Goal: Task Accomplishment & Management: Use online tool/utility

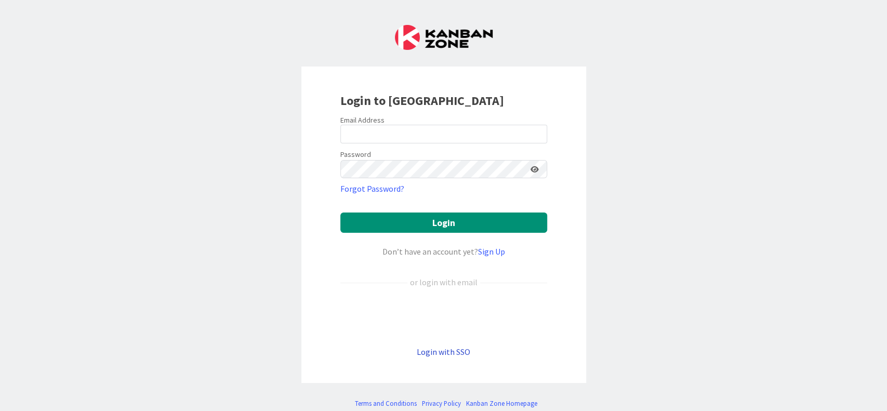
click at [440, 347] on link "Login with SSO" at bounding box center [444, 352] width 54 height 10
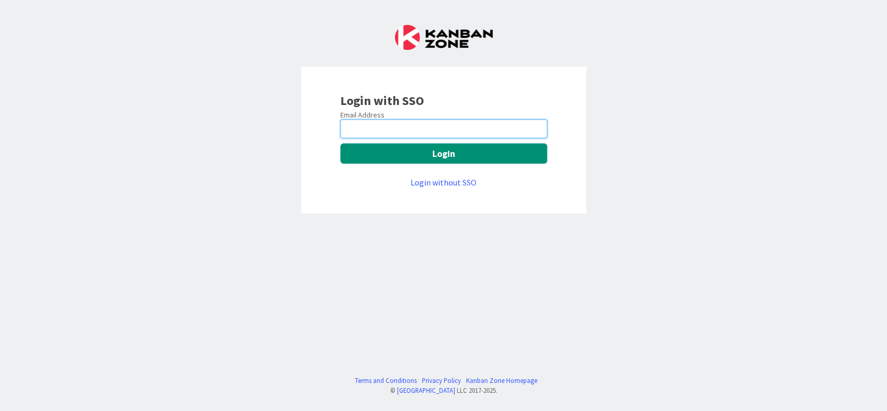
click at [427, 127] on input "email" at bounding box center [443, 129] width 207 height 19
type input "[PERSON_NAME][EMAIL_ADDRESS][PERSON_NAME][DOMAIN_NAME]"
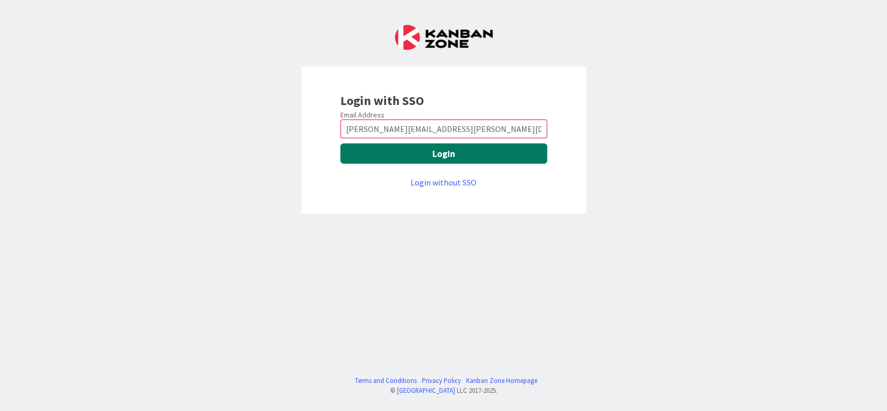
click at [412, 160] on button "Login" at bounding box center [443, 153] width 207 height 20
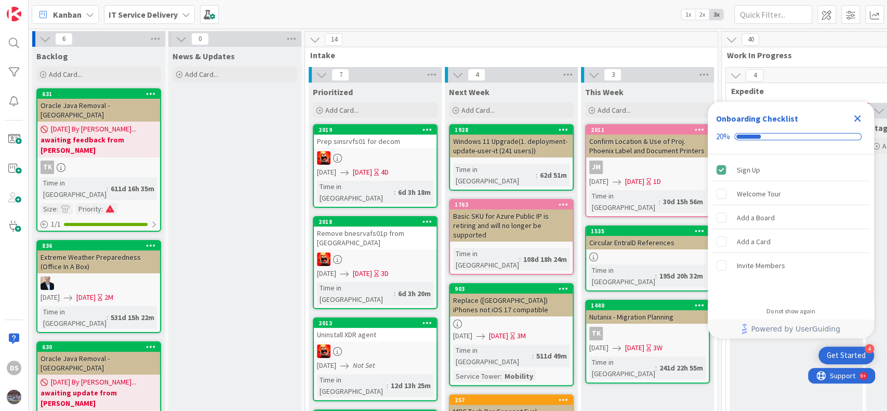
click at [861, 114] on icon "Close Checklist" at bounding box center [857, 118] width 12 height 12
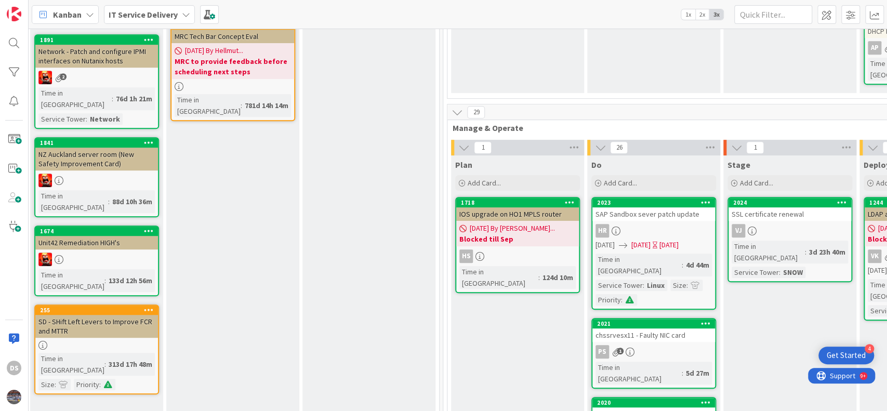
scroll to position [346, 279]
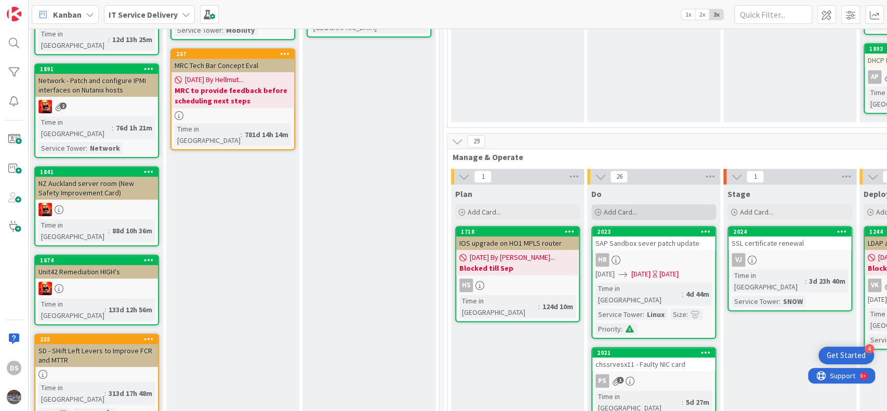
click at [626, 207] on span "Add Card..." at bounding box center [620, 211] width 33 height 9
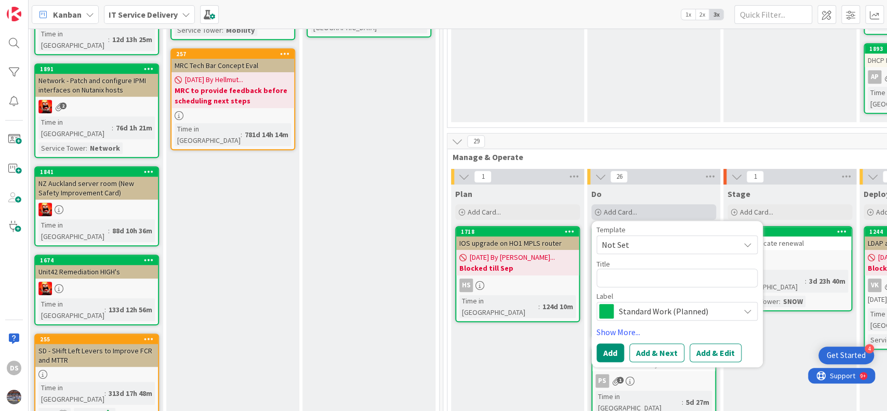
type textarea "x"
type textarea "S"
type textarea "x"
type textarea "Se"
type textarea "x"
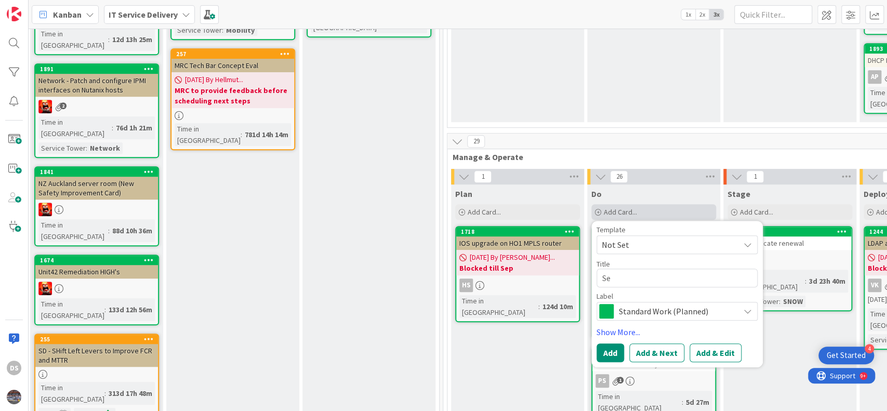
type textarea "Sec"
type textarea "x"
type textarea "Secr"
type textarea "x"
type textarea "Secre"
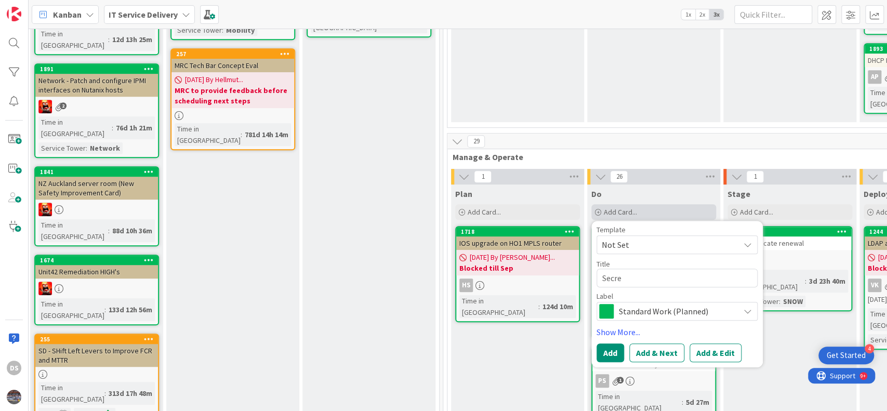
type textarea "x"
type textarea "Secret"
type textarea "x"
type textarea "Secret"
type textarea "x"
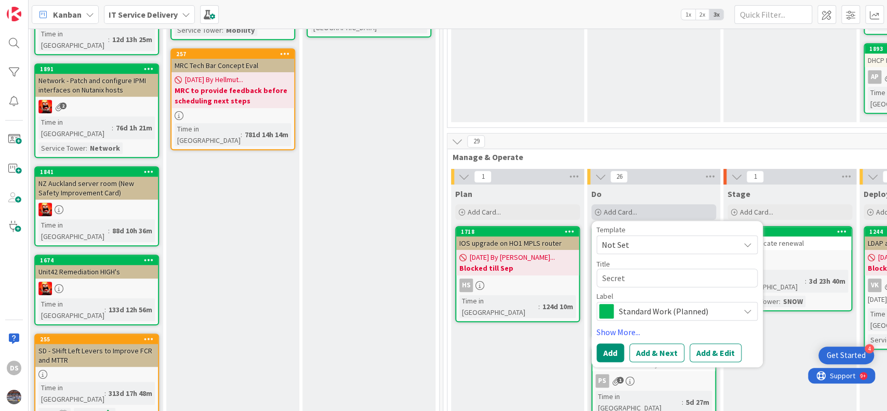
type textarea "Secret e"
type textarea "x"
type textarea "Secret ex"
type textarea "x"
type textarea "Secret exp"
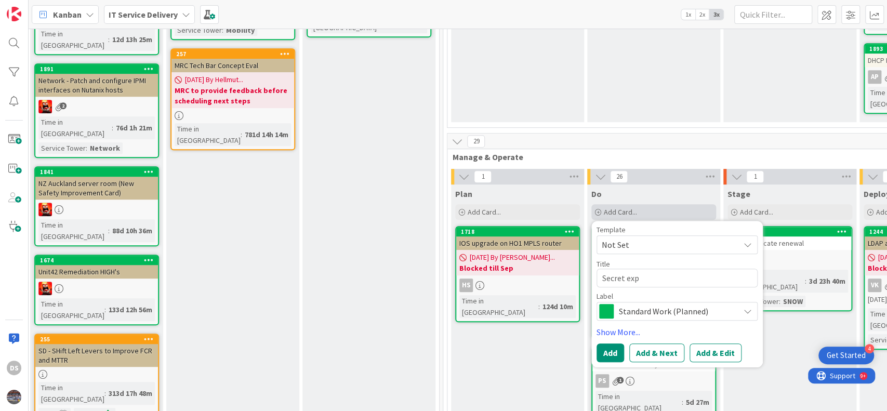
type textarea "x"
type textarea "Secret expi"
type textarea "x"
type textarea "Secret expir"
type textarea "x"
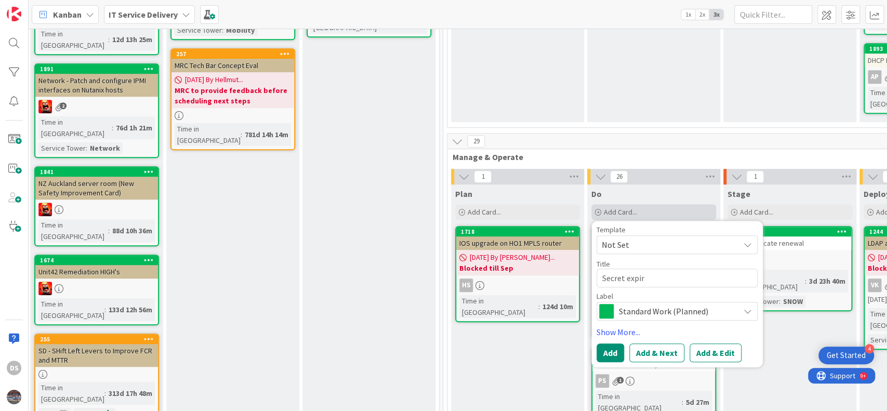
type textarea "Secret expiry"
type textarea "x"
type textarea "Secret expiry"
type textarea "x"
type textarea "Secret expiry f"
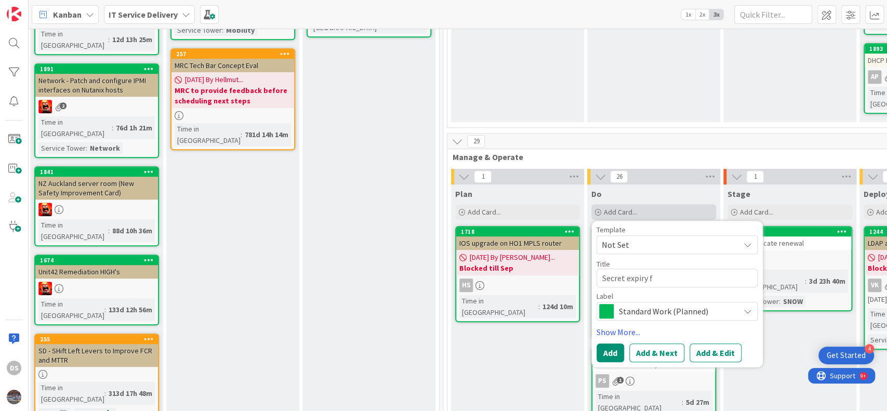
type textarea "x"
type textarea "Secret expiry fo"
type textarea "x"
type textarea "Secret expiry for"
type textarea "x"
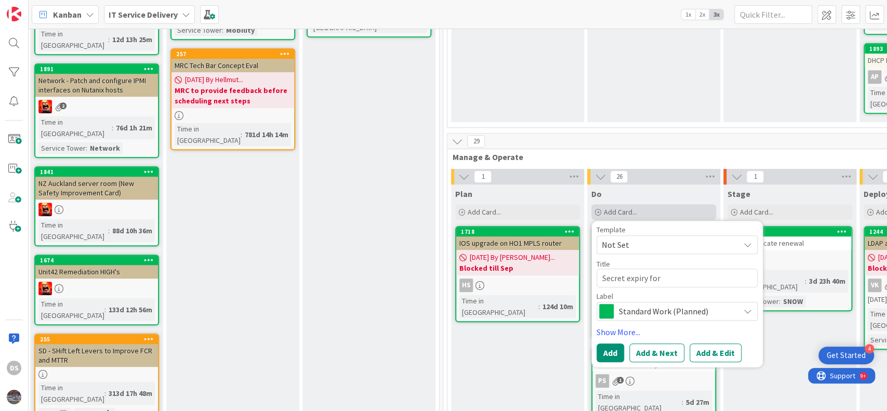
type textarea "Secret expiry for"
type textarea "x"
type textarea "Secret expiry for oracle-printe"
type textarea "x"
type textarea "Secret expiry for oracle-printe"
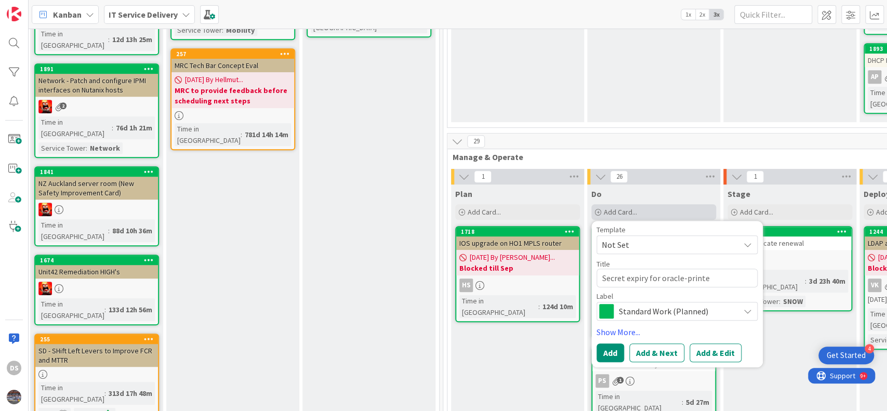
type textarea "x"
type textarea "Secret expiry for oracle-printe &"
type textarea "x"
type textarea "Secret expiry for oracle-printe &"
paste textarea "fabric-warehouse-uat"
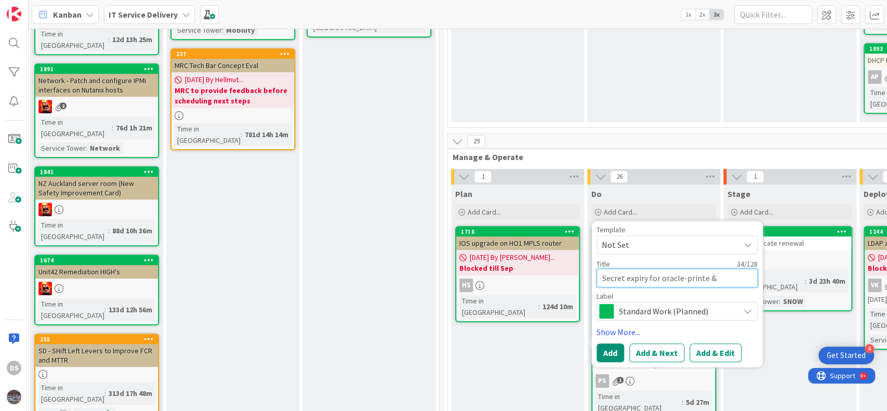
type textarea "x"
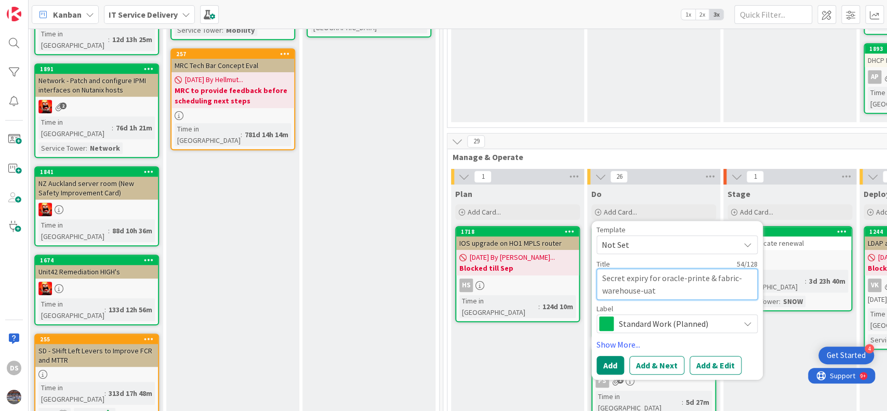
drag, startPoint x: 659, startPoint y: 253, endPoint x: 601, endPoint y: 243, distance: 57.9
click at [601, 269] on textarea "Secret expiry for oracle-printe & fabric-warehouse-uat" at bounding box center [677, 284] width 161 height 31
type textarea "Secret expiry for oracle-printe & fabric-warehouse-uat"
click at [724, 356] on button "Add & Edit" at bounding box center [716, 365] width 52 height 19
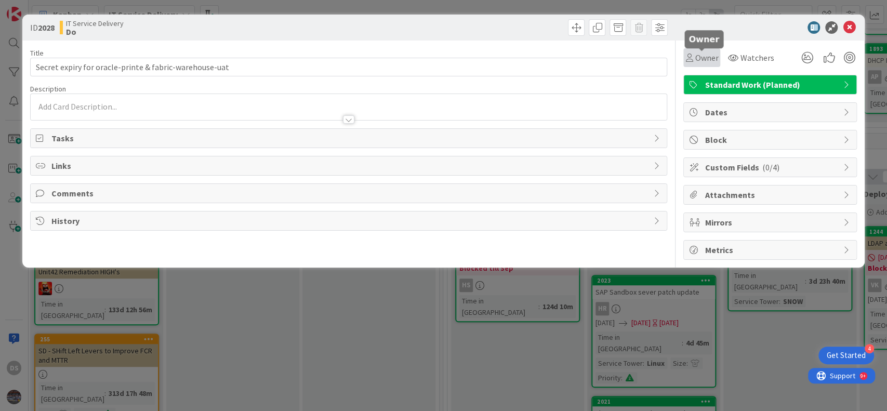
click at [707, 57] on span "Owner" at bounding box center [706, 57] width 23 height 12
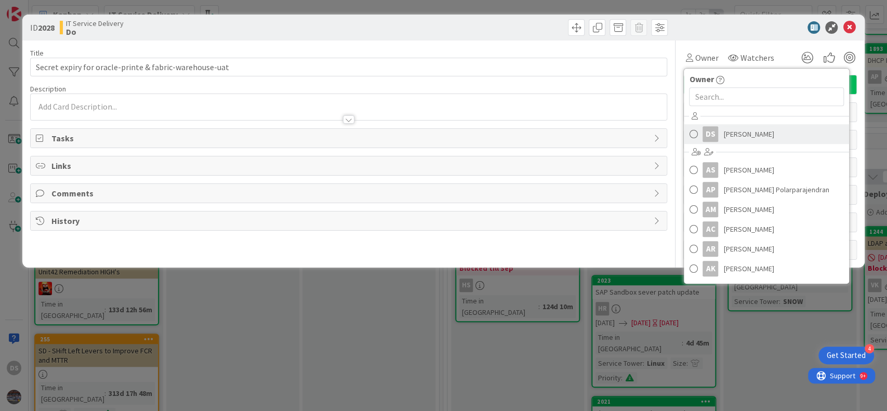
click at [734, 135] on span "[PERSON_NAME]" at bounding box center [749, 134] width 50 height 16
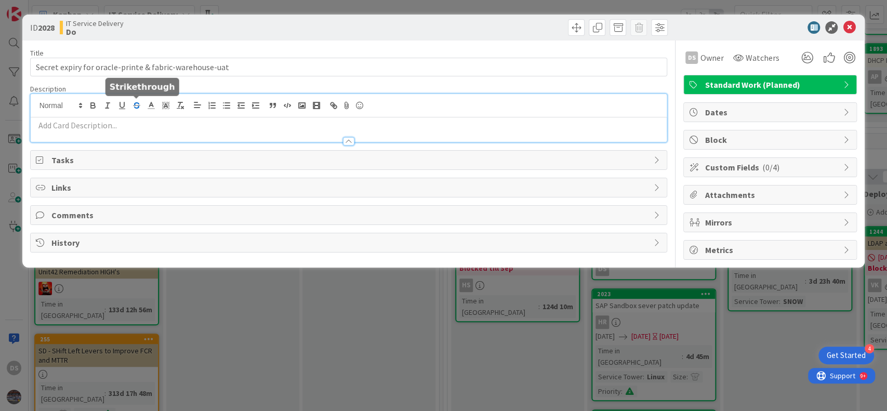
click at [140, 103] on div at bounding box center [349, 118] width 637 height 48
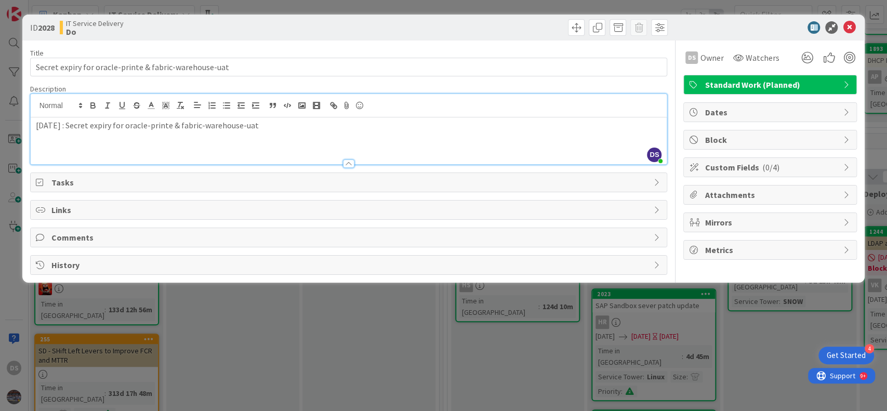
click at [133, 123] on p "[DATE] : Secret expiry for oracle-printe & fabric-warehouse-uat" at bounding box center [349, 126] width 626 height 12
click at [83, 136] on p "oracle-printe & fabric-warehouse-uat" at bounding box center [349, 138] width 626 height 12
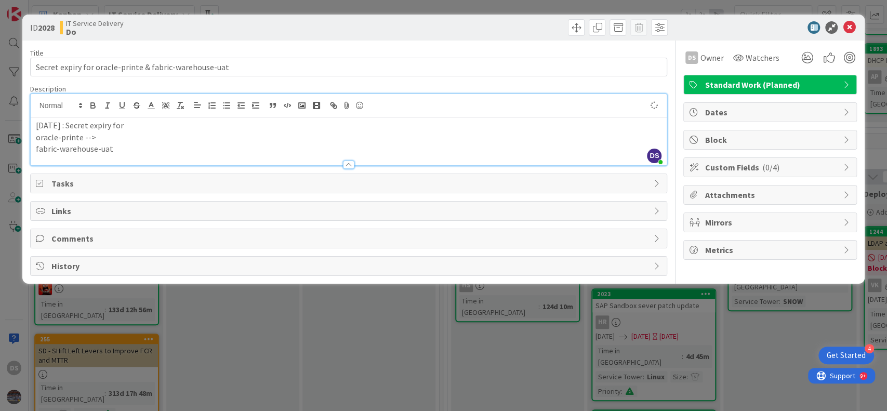
click at [119, 152] on p "fabric-warehouse-uat" at bounding box center [349, 149] width 626 height 12
click at [96, 127] on p "[DATE] : Secret expiry for" at bounding box center [349, 126] width 626 height 12
click at [83, 138] on p "oracle-printe -->" at bounding box center [349, 138] width 626 height 12
click at [136, 146] on p "fabric-warehouse-uat-->" at bounding box center [349, 149] width 626 height 12
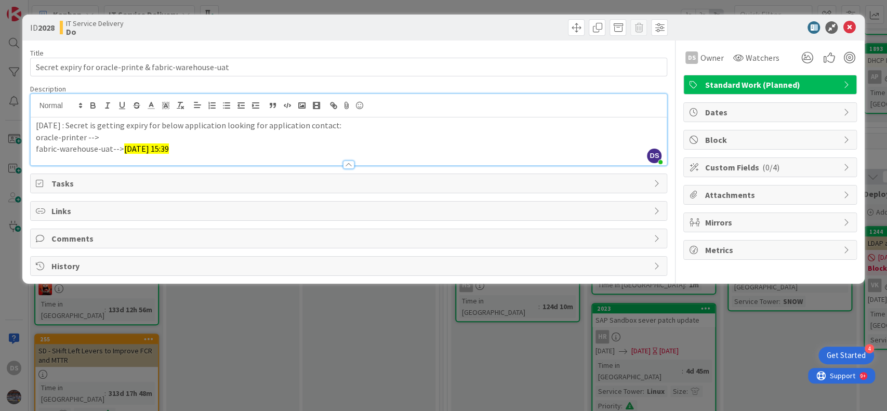
click at [126, 136] on p "oracle-printer -->" at bounding box center [349, 138] width 626 height 12
drag, startPoint x: 179, startPoint y: 147, endPoint x: 71, endPoint y: 123, distance: 110.6
click at [71, 123] on div "[DATE] : Secret is getting expiry for below application looking for application…" at bounding box center [349, 141] width 637 height 48
copy div "Secret is getting expiry for below application looking for application contact:…"
click at [854, 23] on icon at bounding box center [849, 27] width 12 height 12
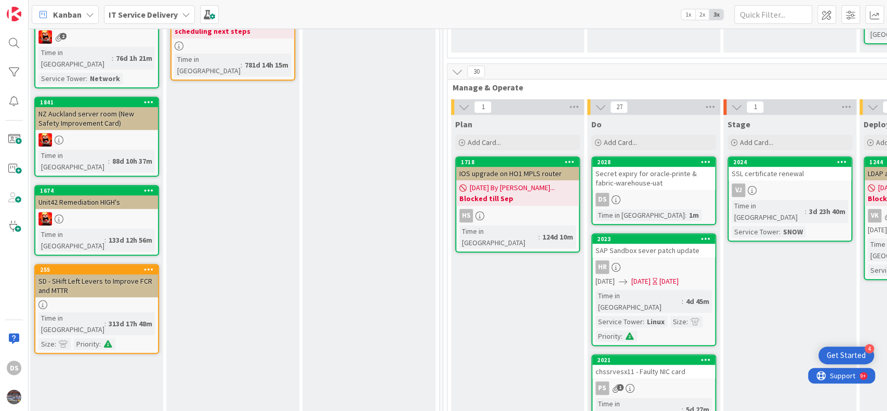
scroll to position [346, 279]
